Goal: Information Seeking & Learning: Understand process/instructions

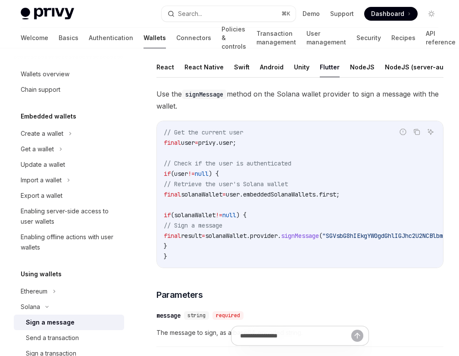
type textarea "*"
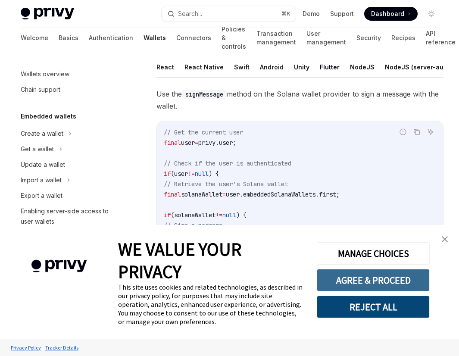
click at [378, 283] on button "AGREE & PROCEED" at bounding box center [373, 280] width 113 height 22
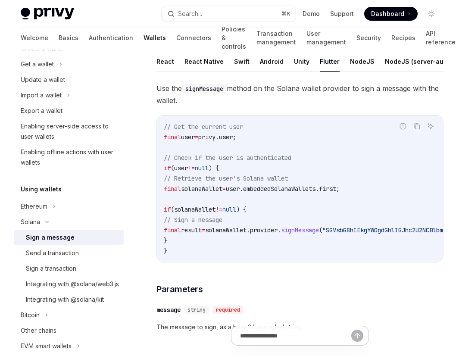
click at [265, 225] on code "// Get the current user final user = privy.user; // Check if the user is authen…" at bounding box center [383, 189] width 438 height 134
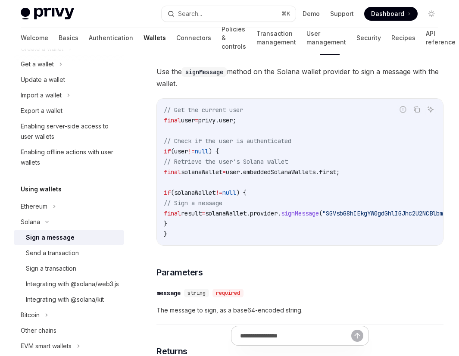
scroll to position [77, 0]
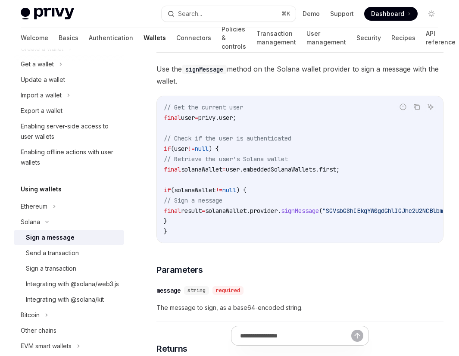
click at [307, 269] on div "Use the signMessage method on the Solana wallet provider to sign a message with…" at bounding box center [299, 234] width 287 height 342
